Goal: Task Accomplishment & Management: Use online tool/utility

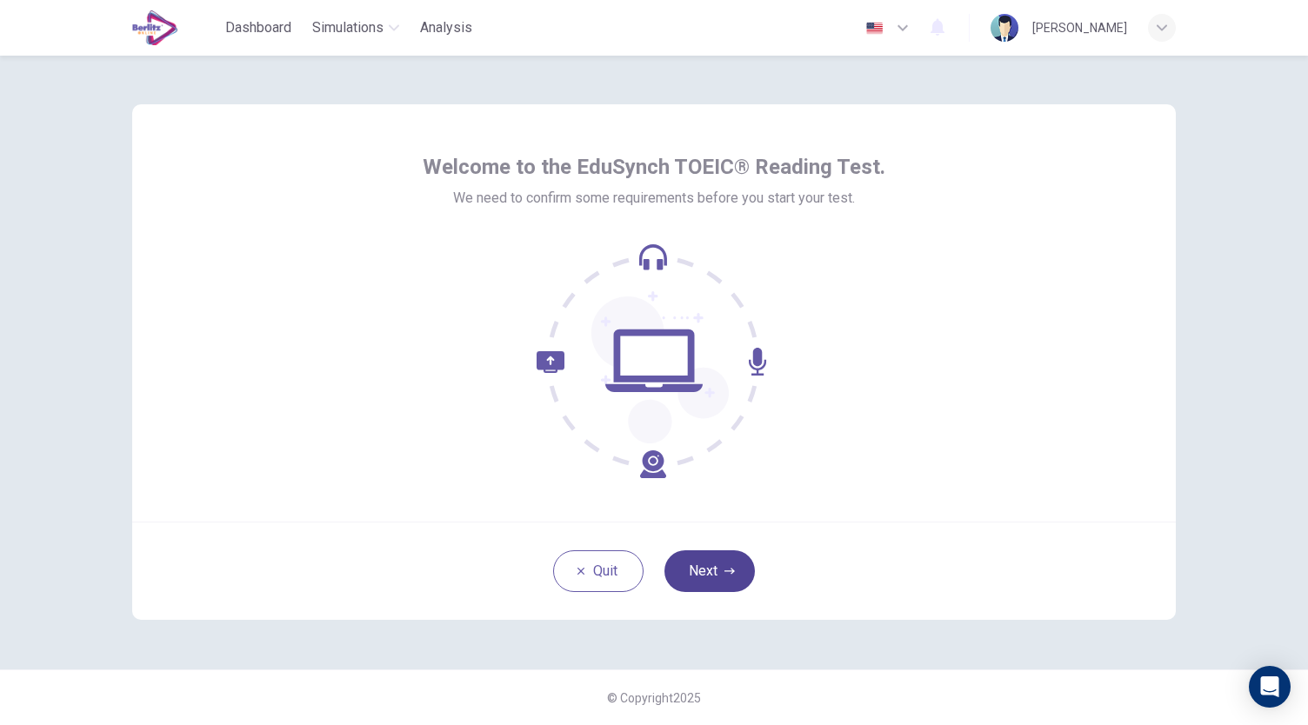
click at [732, 572] on icon "button" at bounding box center [730, 571] width 10 height 6
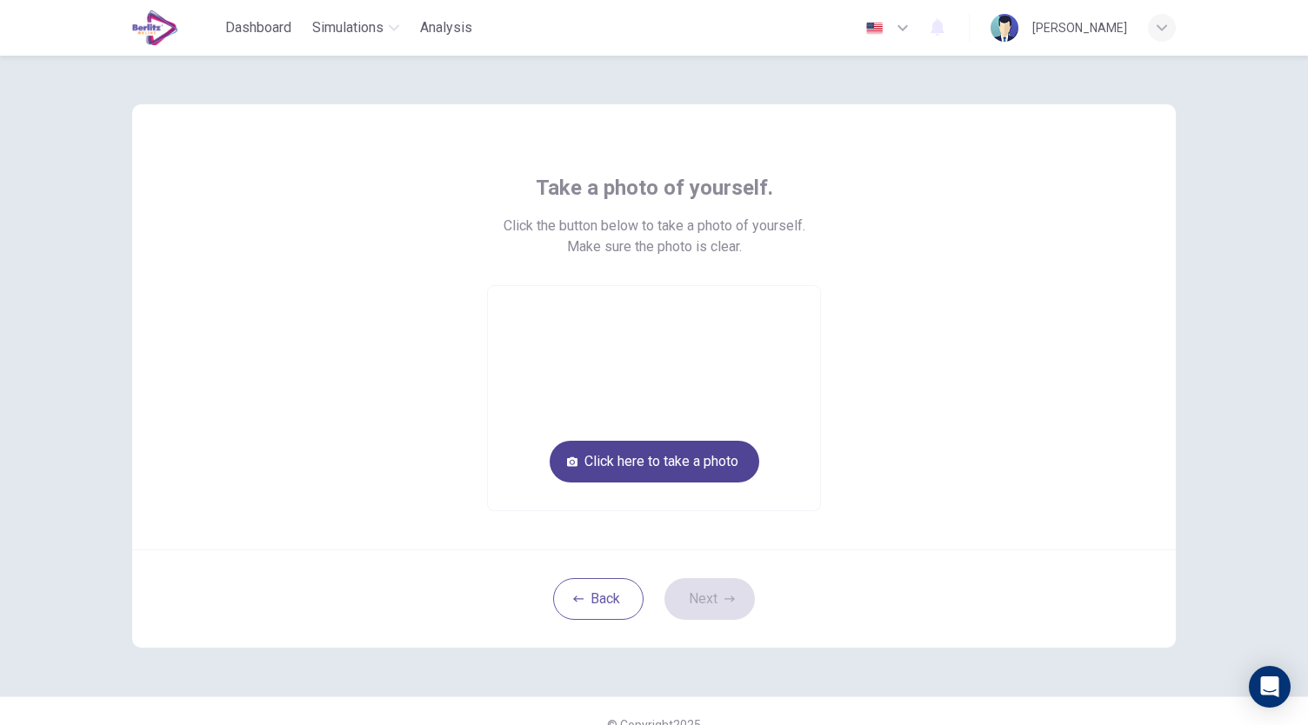
click at [682, 455] on button "Click here to take a photo" at bounding box center [655, 462] width 210 height 42
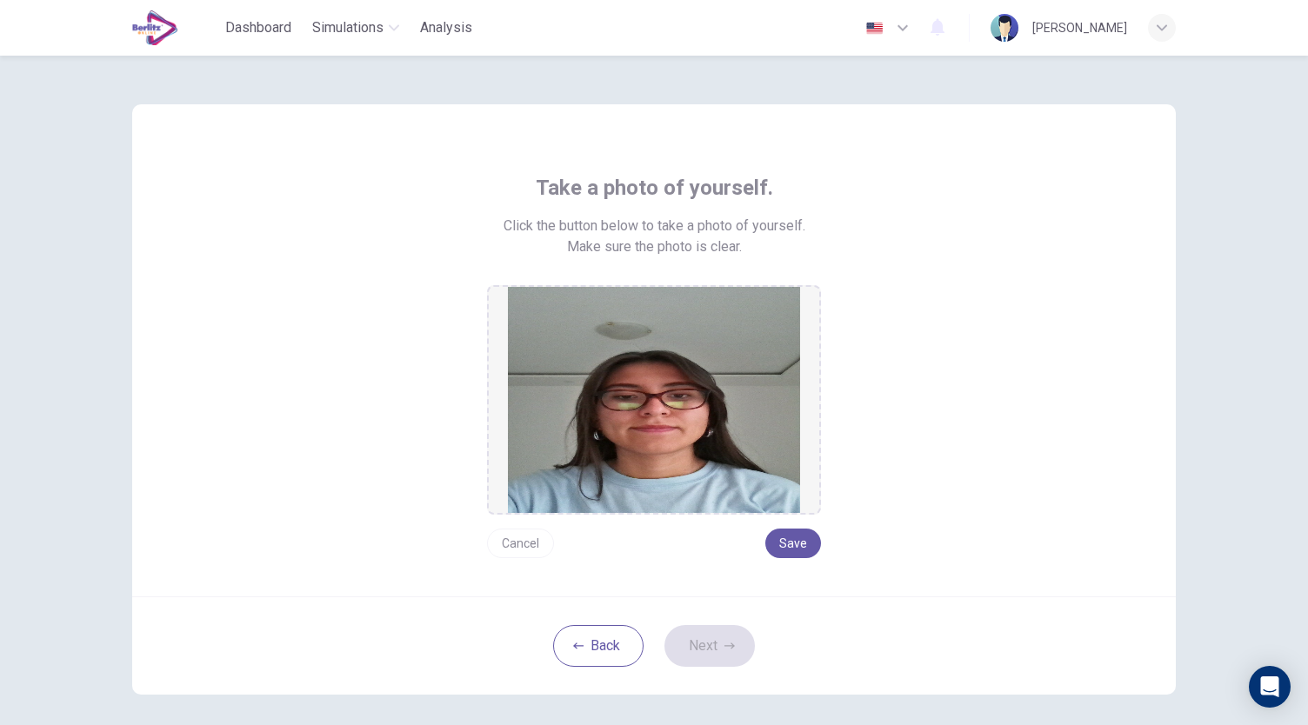
click at [518, 544] on button "Cancel" at bounding box center [520, 544] width 67 height 30
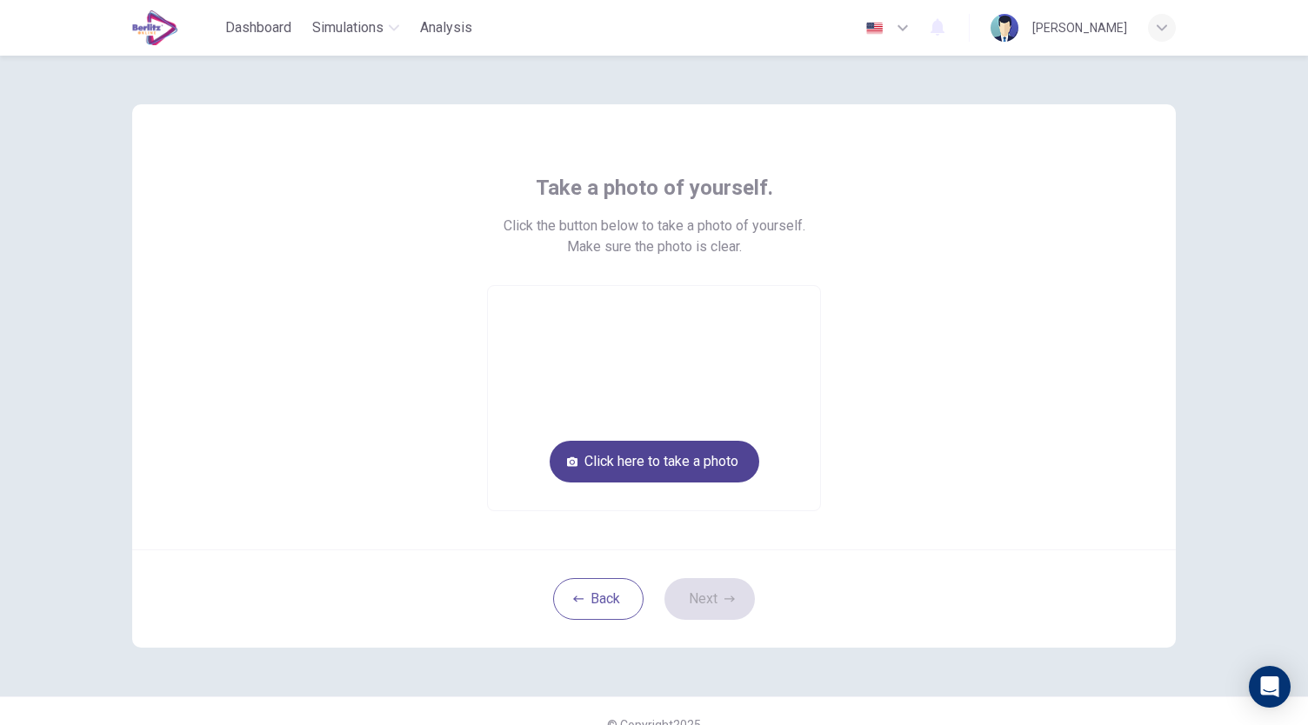
click at [680, 465] on button "Click here to take a photo" at bounding box center [655, 462] width 210 height 42
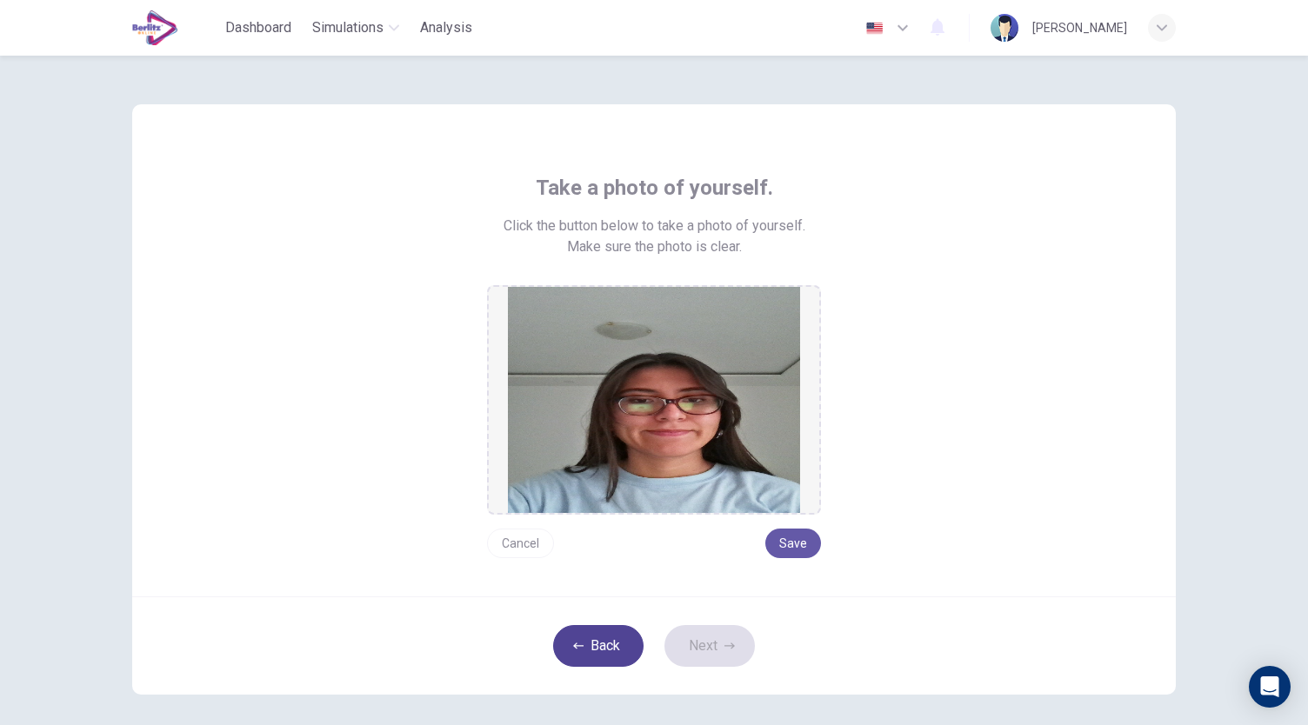
click at [604, 652] on button "Back" at bounding box center [598, 646] width 90 height 42
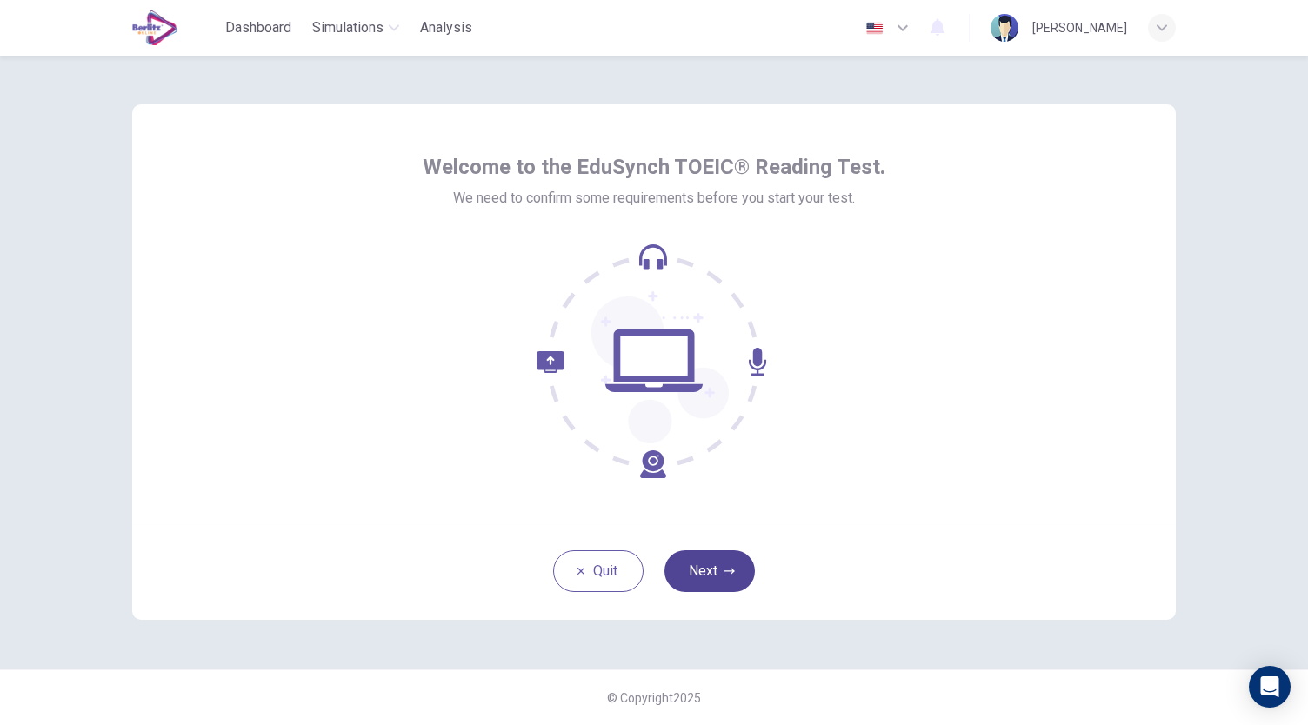
click at [725, 578] on button "Next" at bounding box center [710, 572] width 90 height 42
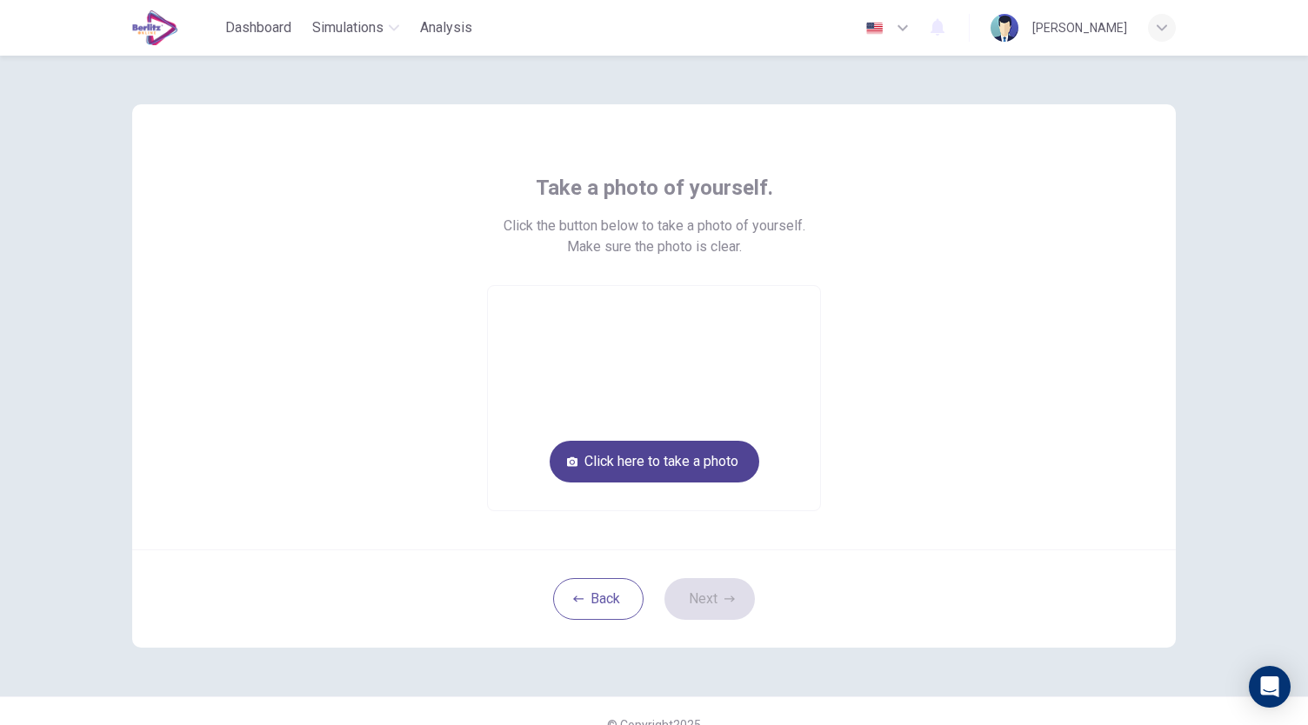
click at [691, 480] on button "Click here to take a photo" at bounding box center [655, 462] width 210 height 42
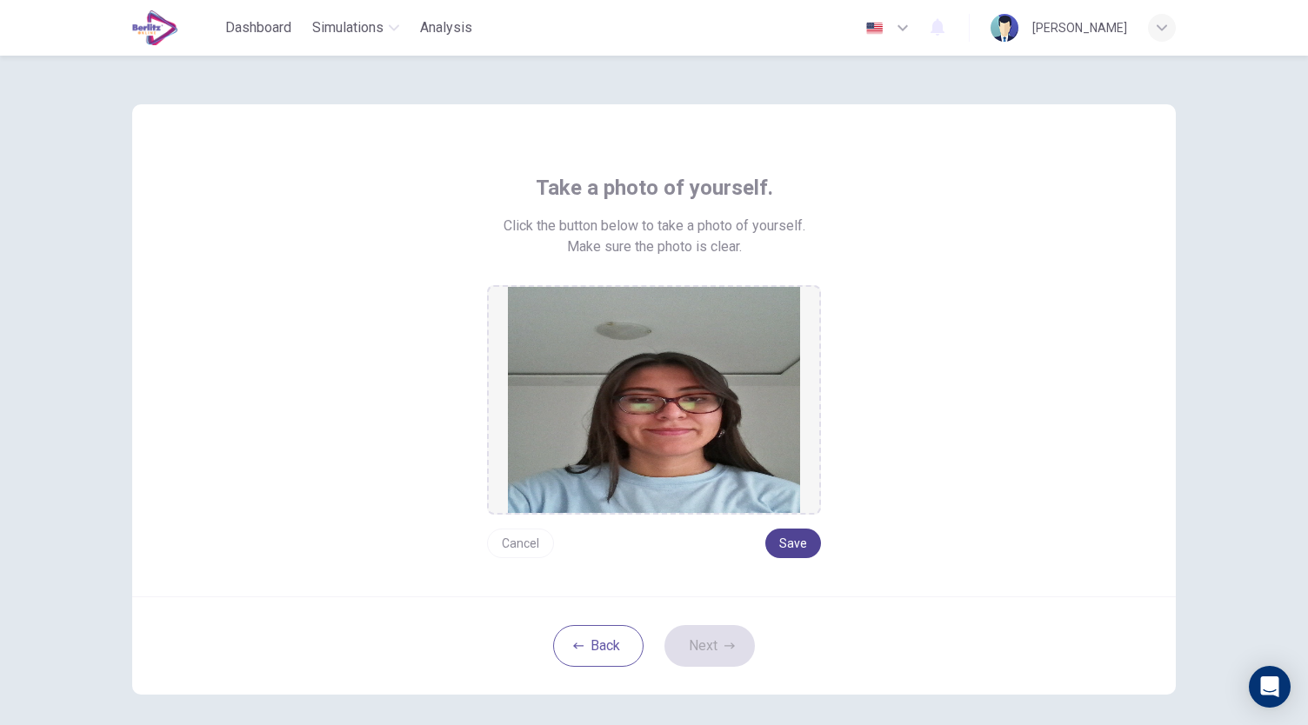
click at [807, 537] on button "Save" at bounding box center [793, 544] width 56 height 30
click at [705, 652] on button "Next" at bounding box center [710, 646] width 90 height 42
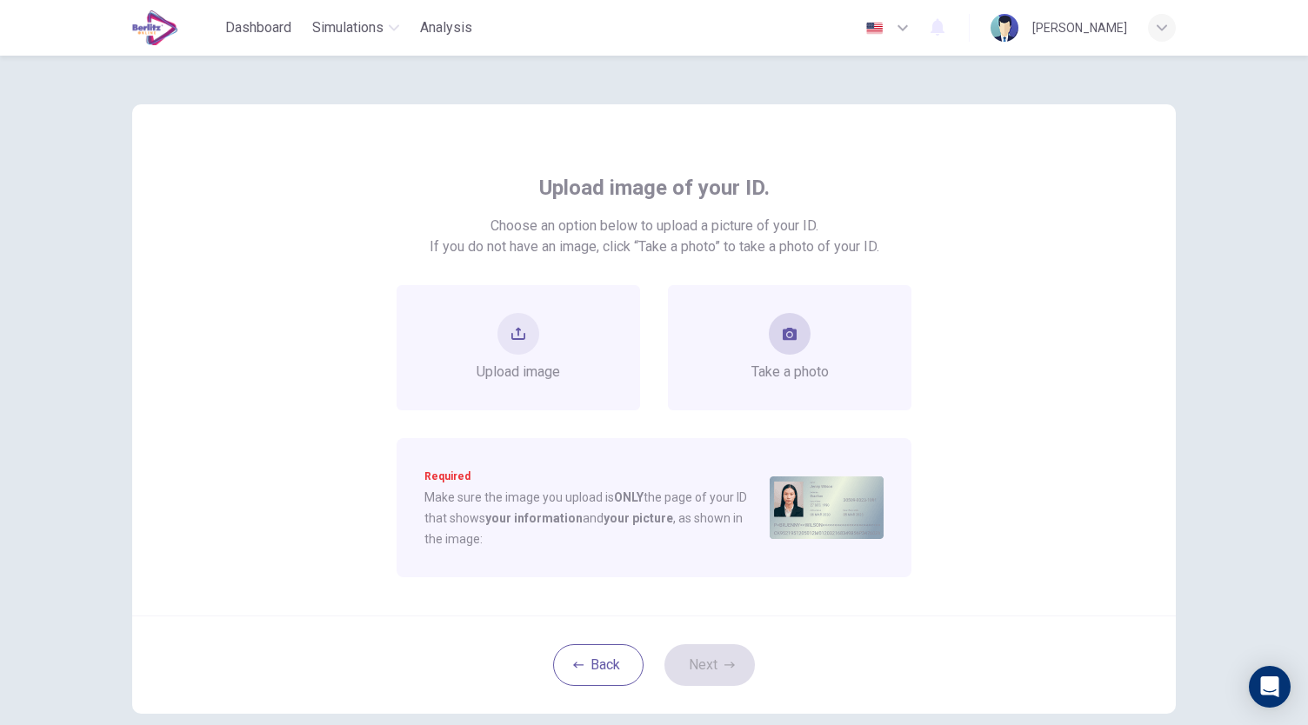
click at [770, 363] on span "Take a photo" at bounding box center [790, 372] width 77 height 21
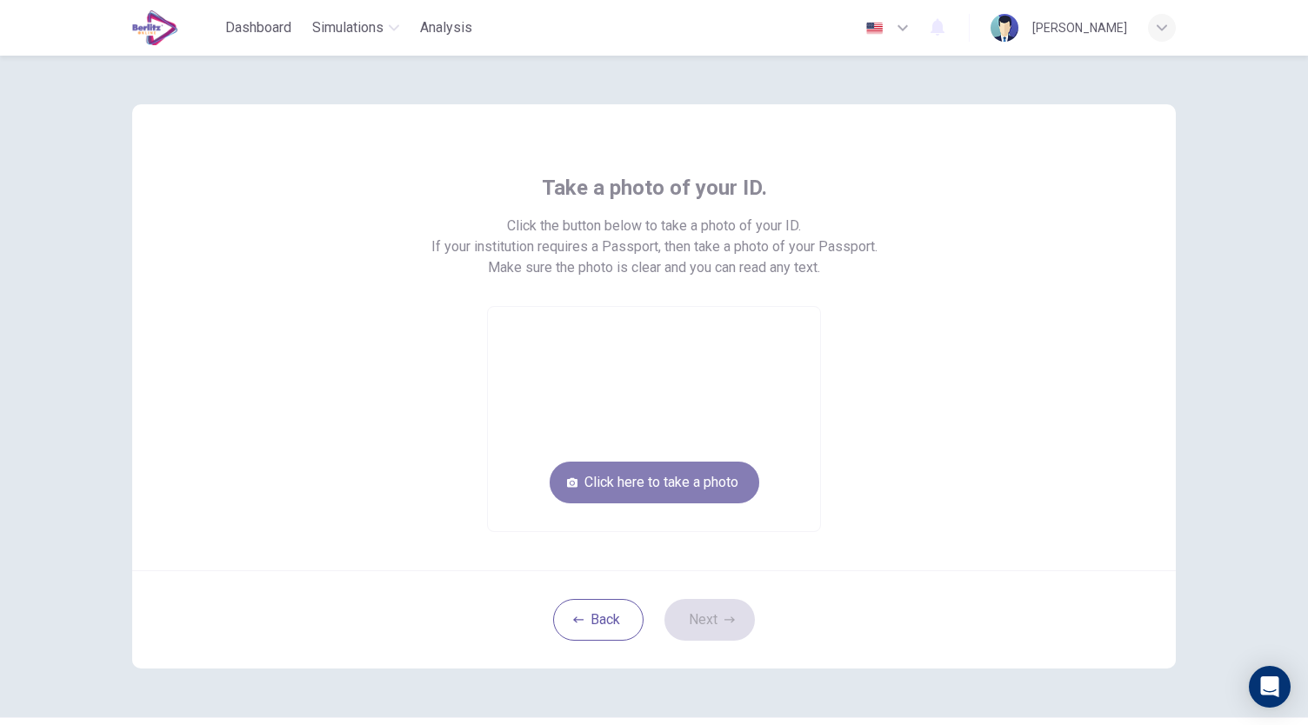
click at [701, 478] on button "Click here to take a photo" at bounding box center [655, 483] width 210 height 42
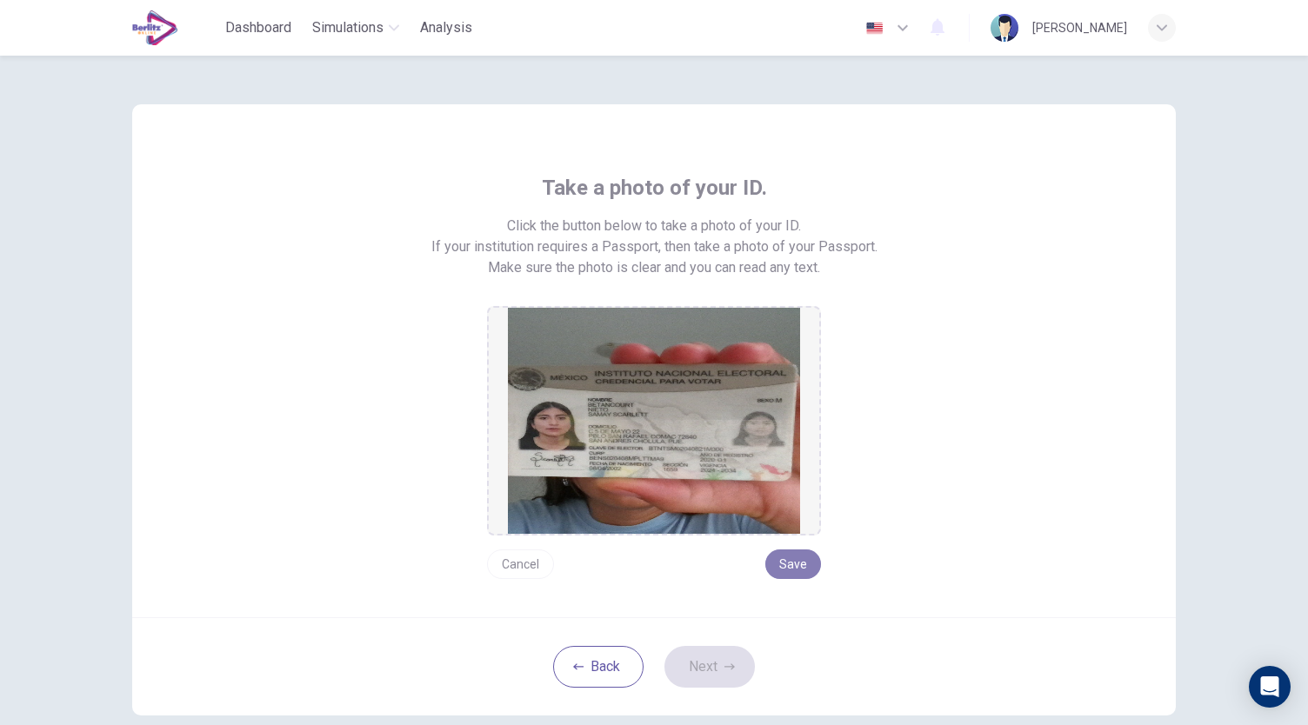
click at [784, 559] on button "Save" at bounding box center [793, 565] width 56 height 30
click at [696, 671] on button "Next" at bounding box center [710, 667] width 90 height 42
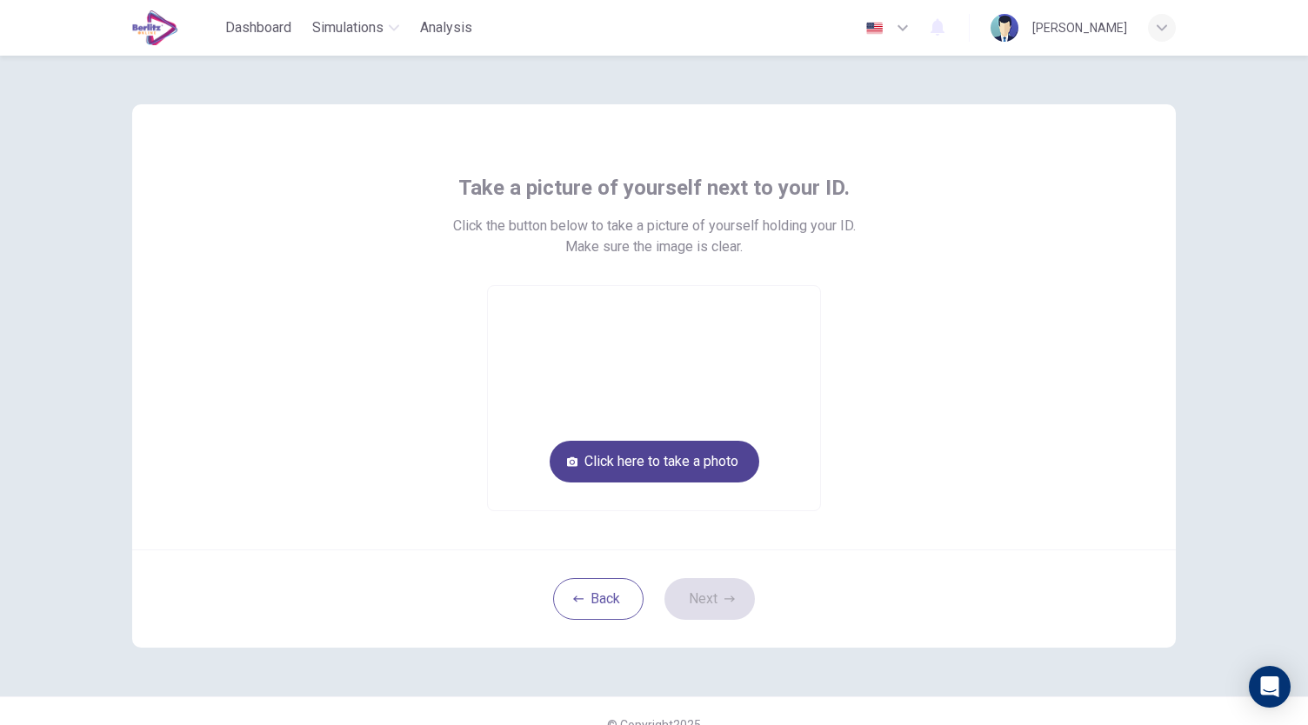
click at [670, 472] on button "Click here to take a photo" at bounding box center [655, 462] width 210 height 42
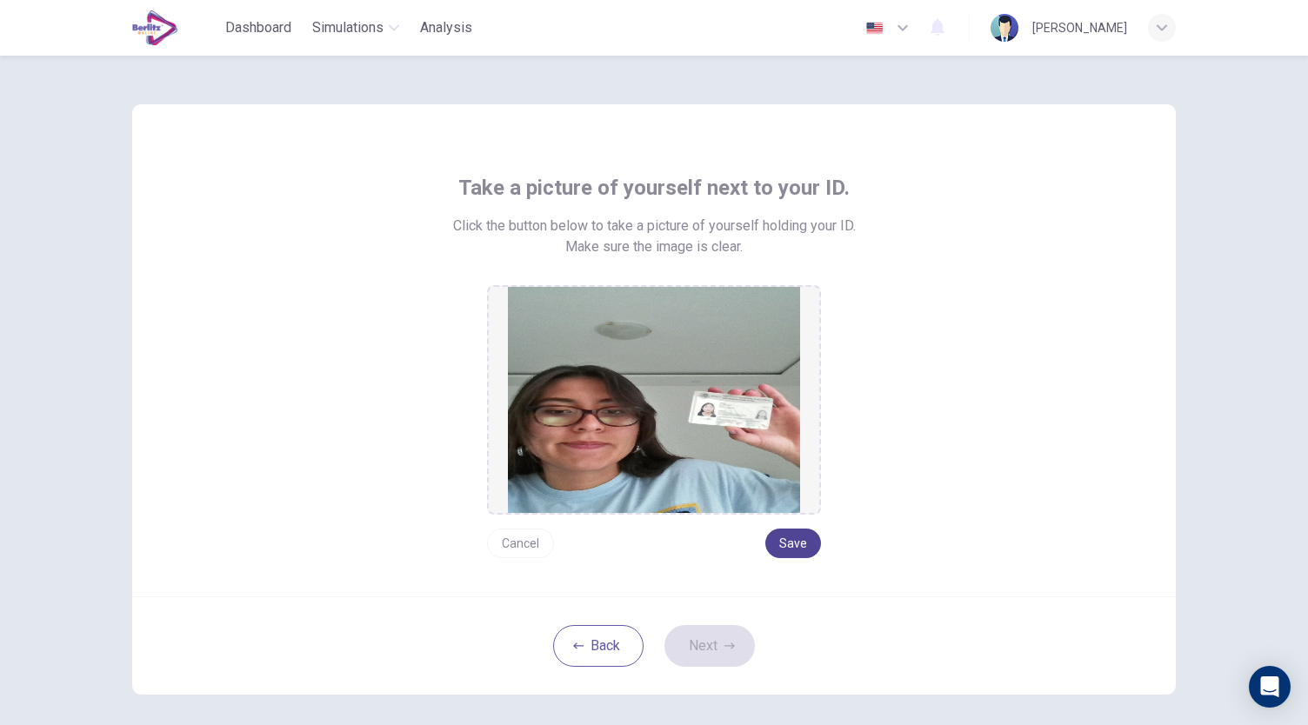
click at [790, 542] on button "Save" at bounding box center [793, 544] width 56 height 30
click at [690, 657] on button "Next" at bounding box center [710, 646] width 90 height 42
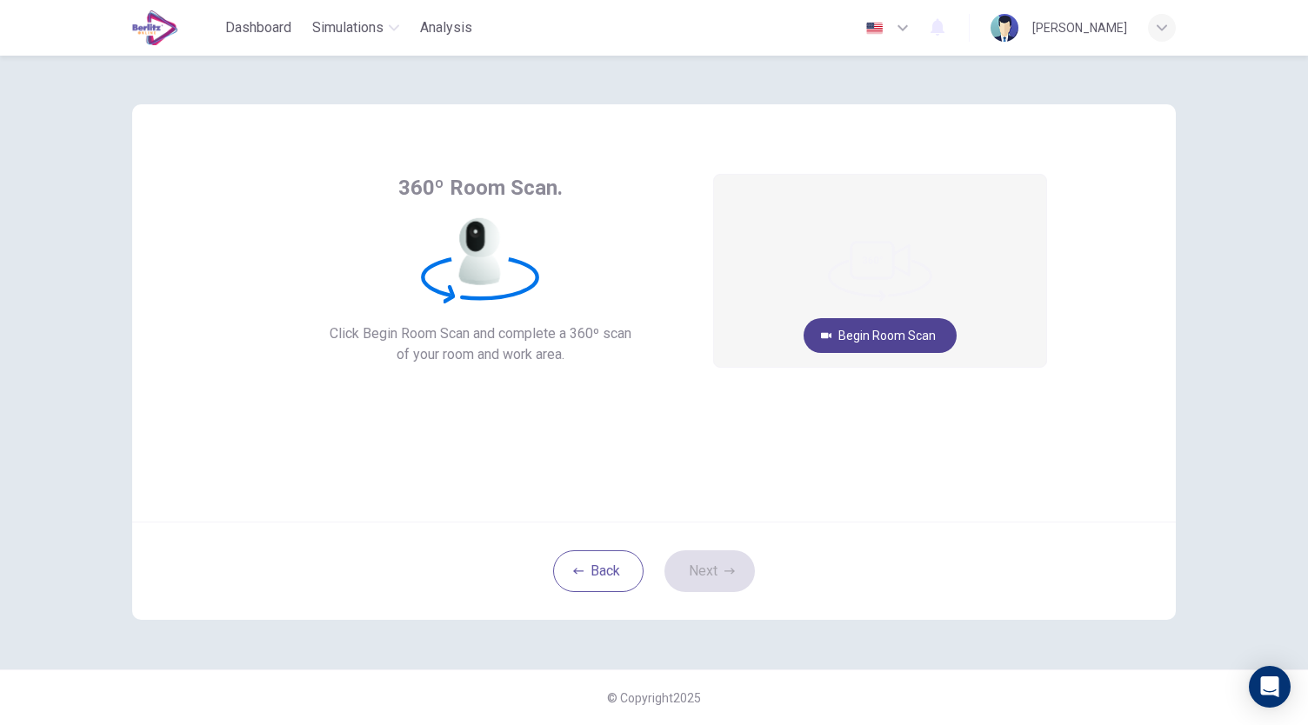
click at [851, 331] on button "Begin Room Scan" at bounding box center [880, 335] width 153 height 35
